Goal: Information Seeking & Learning: Learn about a topic

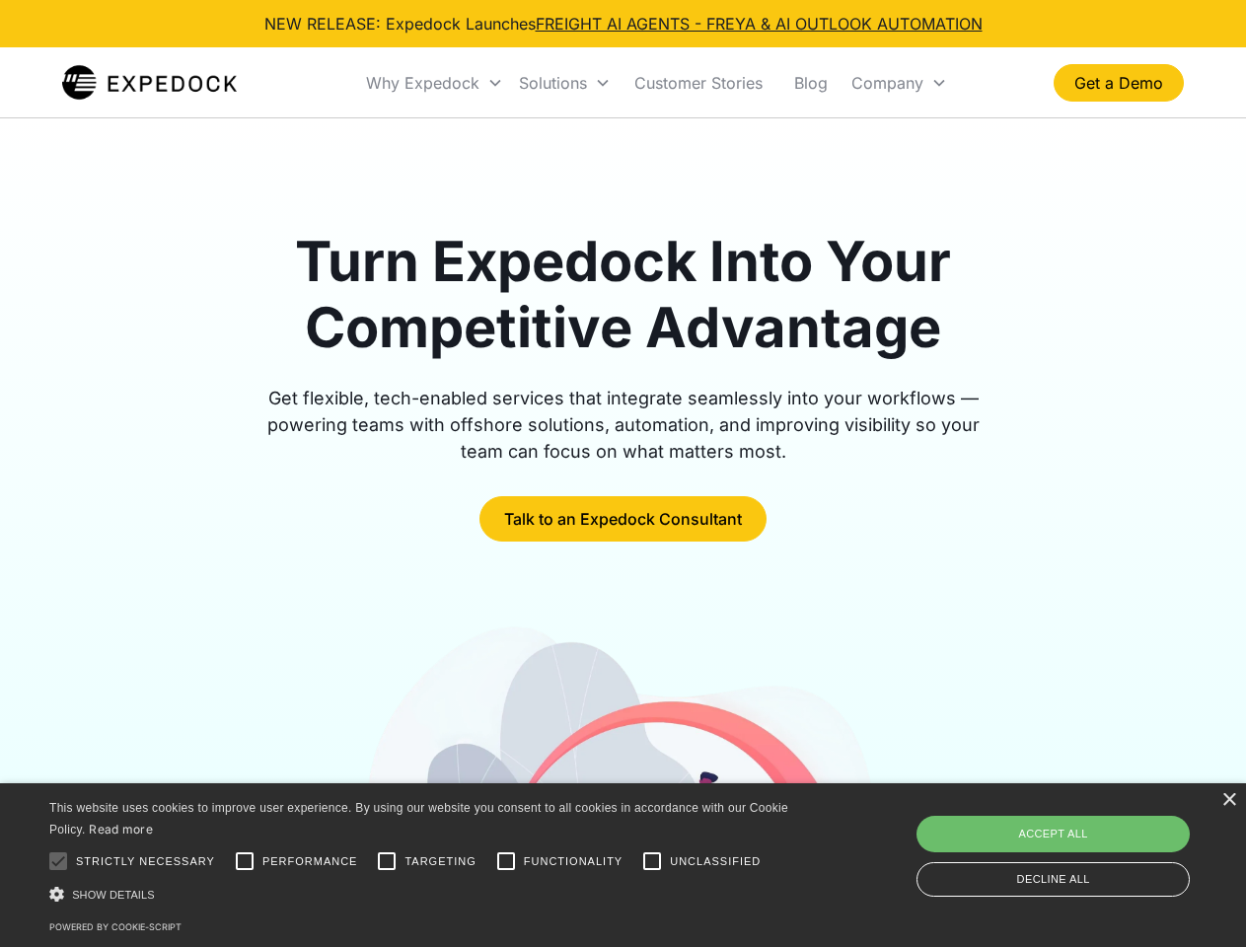
click at [435, 83] on div "Why Expedock" at bounding box center [422, 83] width 113 height 20
click at [565, 83] on div "Solutions" at bounding box center [553, 83] width 68 height 20
click at [899, 83] on div "Company" at bounding box center [888, 83] width 72 height 20
click at [58, 862] on div at bounding box center [57, 861] width 39 height 39
click at [245, 862] on input "Performance" at bounding box center [244, 861] width 39 height 39
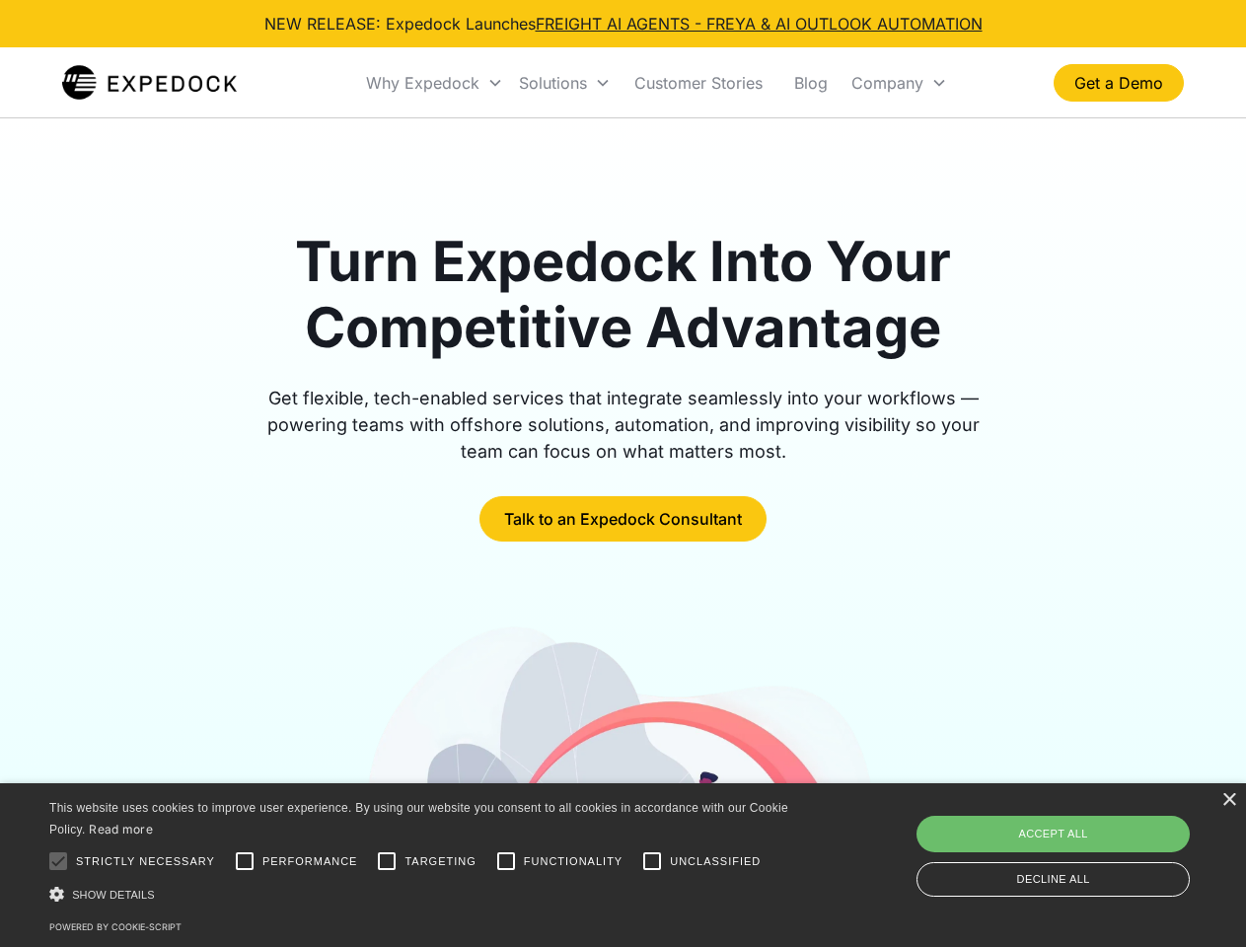
checkbox input "true"
click at [387, 862] on input "Targeting" at bounding box center [386, 861] width 39 height 39
checkbox input "true"
click at [506, 862] on input "Functionality" at bounding box center [506, 861] width 39 height 39
checkbox input "true"
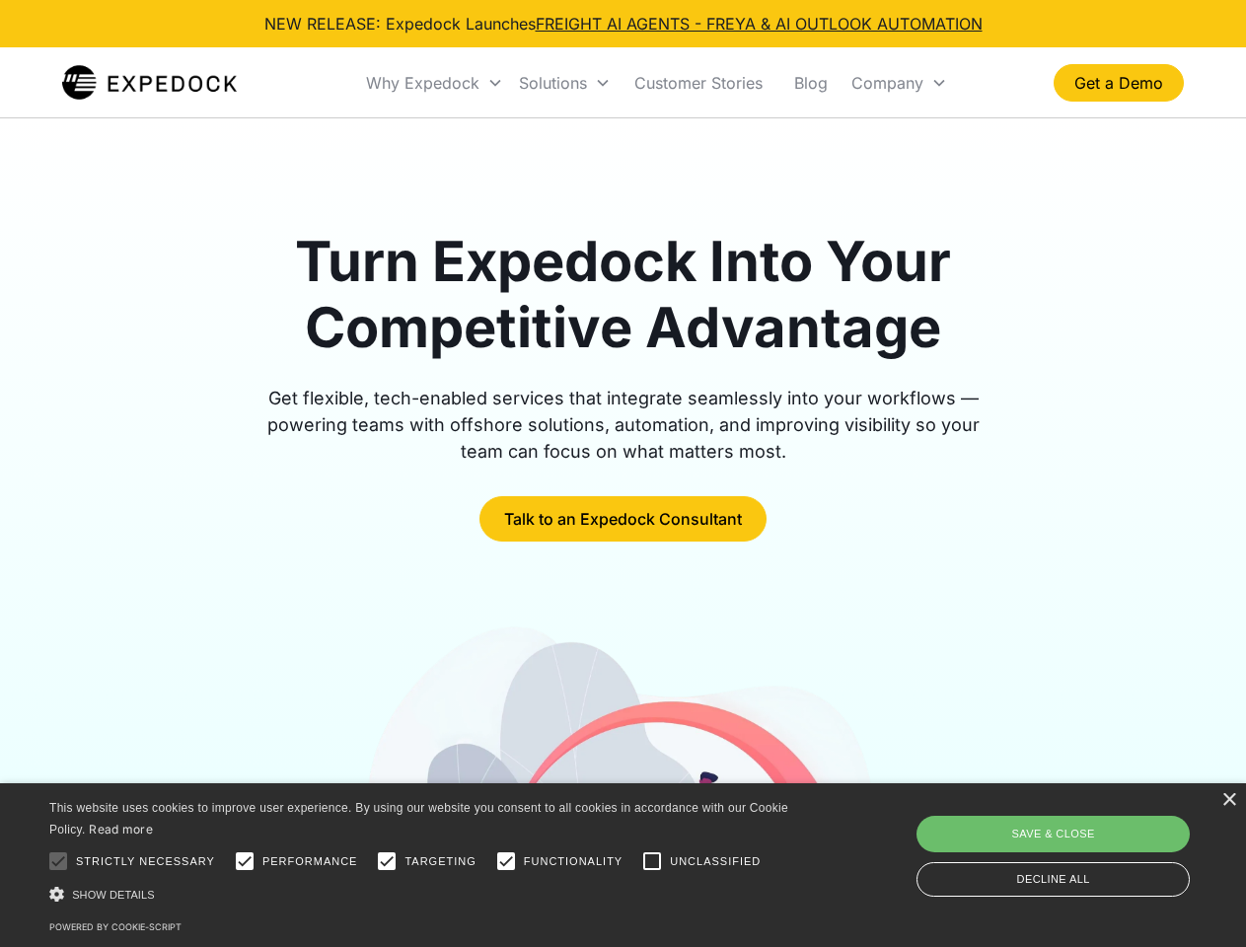
click at [652, 862] on input "Unclassified" at bounding box center [652, 861] width 39 height 39
checkbox input "true"
click at [422, 894] on div "Show details Hide details" at bounding box center [422, 894] width 746 height 21
